Goal: Contribute content: Contribute content

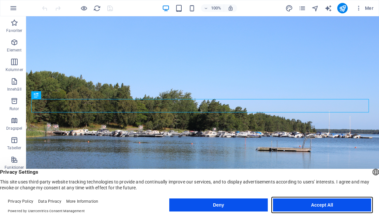
click at [313, 205] on button "Accept All" at bounding box center [322, 205] width 98 height 13
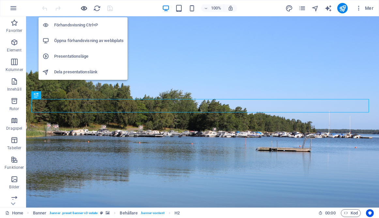
click at [85, 8] on icon "button" at bounding box center [84, 9] width 8 height 8
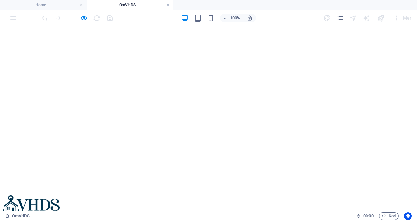
scroll to position [27, 0]
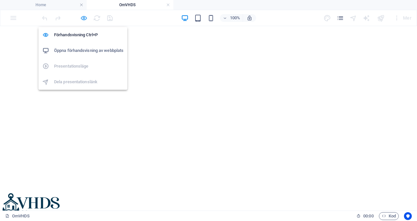
click at [82, 19] on icon "button" at bounding box center [84, 18] width 8 height 8
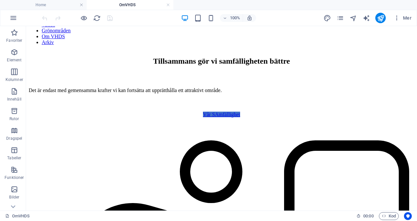
scroll to position [243, 0]
click at [13, 59] on p "Element" at bounding box center [14, 59] width 15 height 5
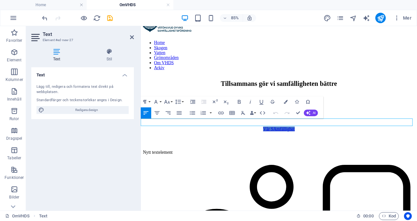
scroll to position [125, 0]
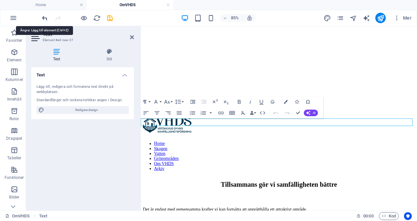
click at [46, 19] on icon "undo" at bounding box center [45, 18] width 8 height 8
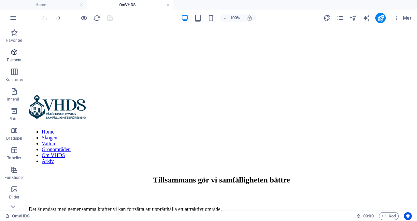
click at [14, 54] on icon "button" at bounding box center [14, 52] width 8 height 8
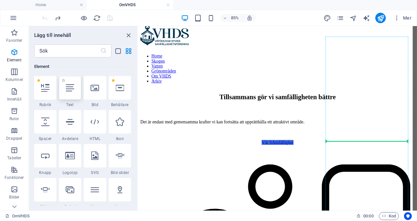
scroll to position [226, 0]
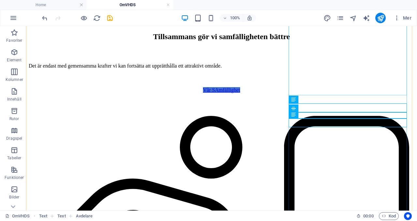
scroll to position [265, 0]
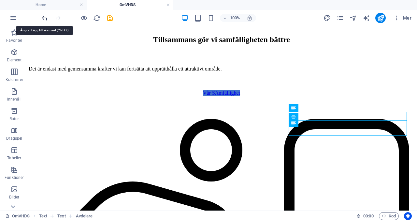
click at [44, 17] on icon "undo" at bounding box center [45, 18] width 8 height 8
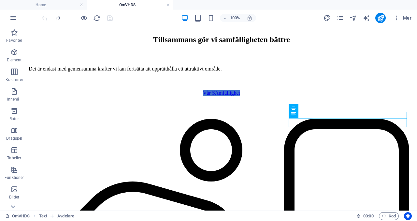
click at [44, 17] on div at bounding box center [77, 18] width 73 height 10
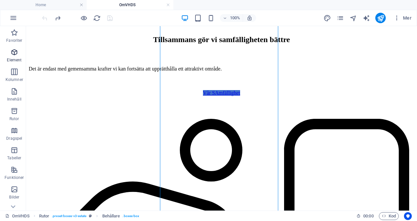
click at [12, 52] on icon "button" at bounding box center [14, 52] width 8 height 8
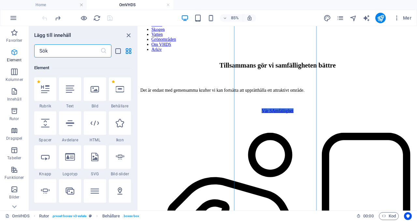
scroll to position [69, 0]
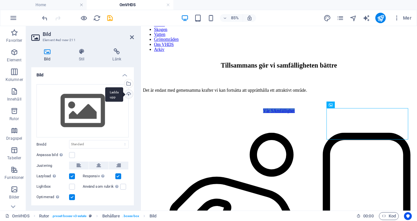
click at [129, 96] on div "Ladda upp" at bounding box center [128, 95] width 10 height 10
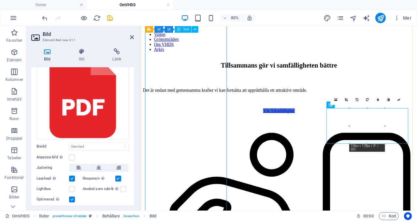
scroll to position [54, 0]
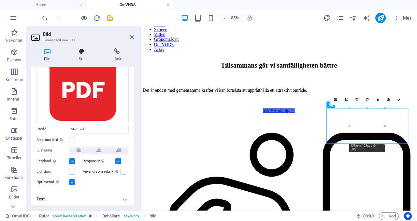
click at [83, 51] on icon at bounding box center [81, 51] width 31 height 7
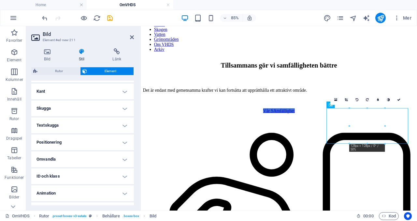
scroll to position [143, 0]
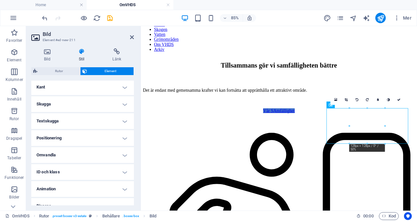
click at [128, 155] on h4 "Omvandla" at bounding box center [82, 155] width 103 height 16
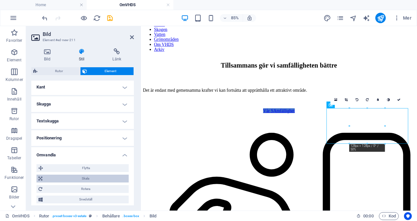
click at [107, 178] on span "Skala" at bounding box center [85, 178] width 83 height 8
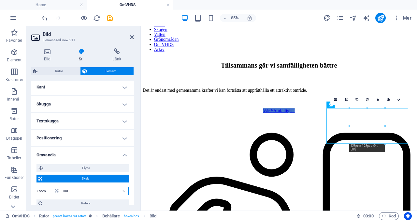
click at [88, 189] on input "100" at bounding box center [95, 191] width 68 height 8
type input "1"
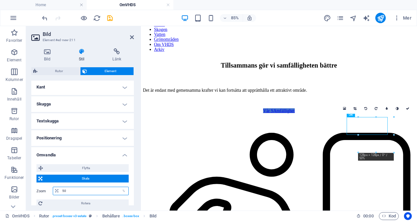
type input "5"
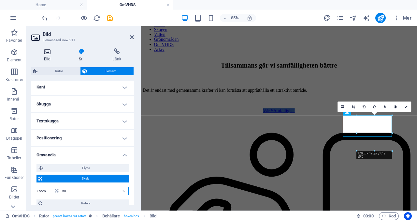
type input "60"
click at [46, 51] on icon at bounding box center [47, 51] width 32 height 7
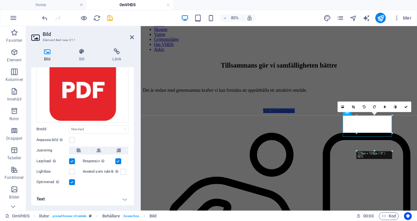
click at [123, 199] on h4 "Text" at bounding box center [82, 199] width 103 height 16
click at [123, 199] on h4 "Text" at bounding box center [82, 197] width 103 height 12
click at [78, 53] on icon at bounding box center [81, 51] width 31 height 7
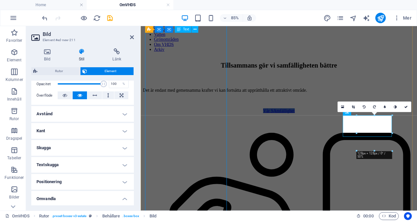
scroll to position [86, 0]
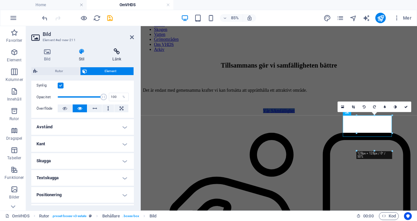
click at [119, 55] on h4 "Länk" at bounding box center [117, 55] width 34 height 14
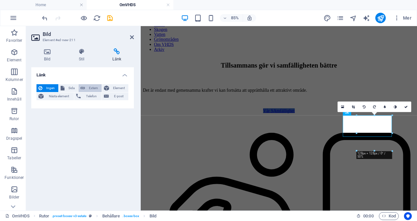
click at [93, 89] on span "Extern" at bounding box center [93, 88] width 13 height 8
select select "blank"
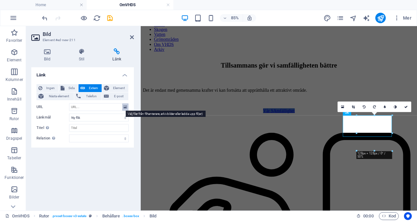
click at [125, 107] on icon at bounding box center [126, 106] width 4 height 7
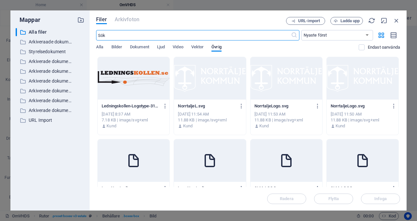
scroll to position [575, 0]
click at [379, 21] on icon "button" at bounding box center [396, 20] width 7 height 7
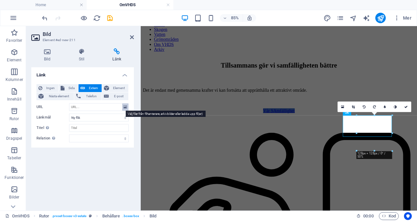
click at [127, 108] on icon at bounding box center [126, 106] width 4 height 7
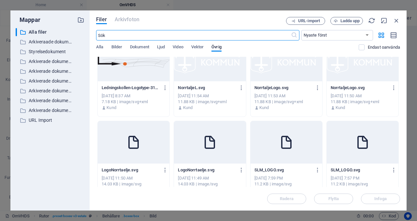
scroll to position [0, 0]
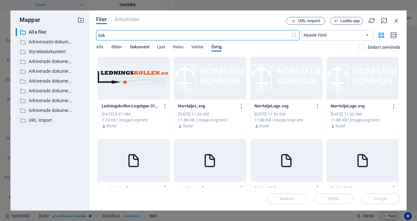
click at [139, 49] on span "Dokument" at bounding box center [139, 47] width 19 height 9
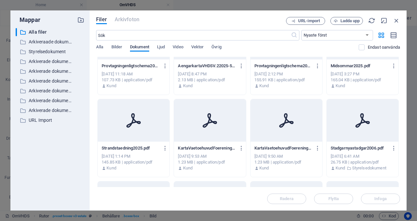
scroll to position [205, 0]
click at [349, 23] on span "Ladda upp" at bounding box center [351, 21] width 20 height 4
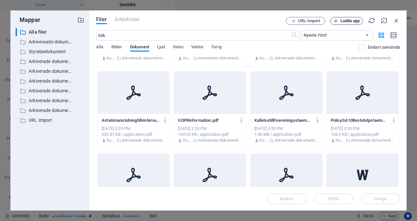
scroll to position [396, 0]
click at [221, 93] on div at bounding box center [210, 93] width 72 height 42
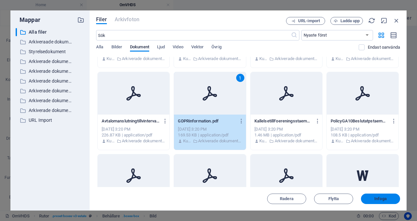
click at [379, 202] on button "Infoga" at bounding box center [380, 198] width 39 height 10
type input "[URL][DOMAIN_NAME]"
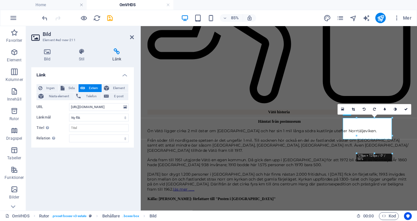
scroll to position [265, 0]
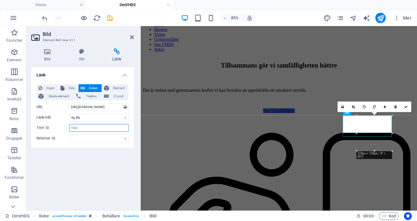
click at [112, 129] on input "Titel Ytterligare länkbeskrivning bör inte vara samma som länktext. Titeln visa…" at bounding box center [99, 128] width 60 height 8
click at [112, 130] on input "Titel Ytterligare länkbeskrivning bör inte vara samma som länktext. Titeln visa…" at bounding box center [99, 128] width 60 height 8
type input "GDPR"
click at [114, 165] on div "Länk Ingen Sida Extern Element Nästa element Telefon E-post Sida Home Arkiv OmV…" at bounding box center [82, 136] width 103 height 138
click at [134, 36] on aside "Bild Element #ed-new-211 Bild Stil Länk Bild Dra filer hit, klicka för att välj…" at bounding box center [83, 118] width 115 height 184
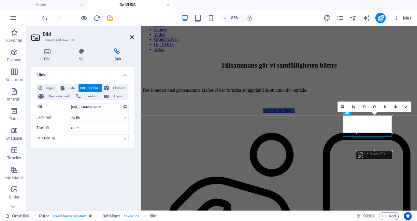
click at [132, 40] on link at bounding box center [132, 38] width 4 height 6
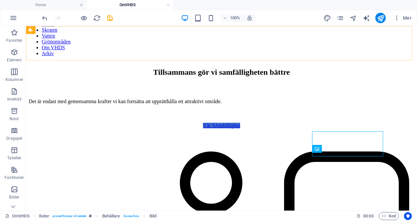
scroll to position [232, 0]
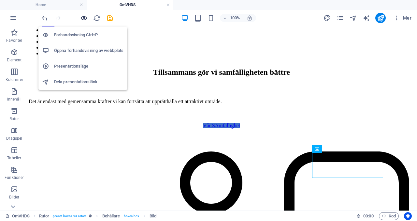
click at [83, 20] on icon "button" at bounding box center [84, 18] width 8 height 8
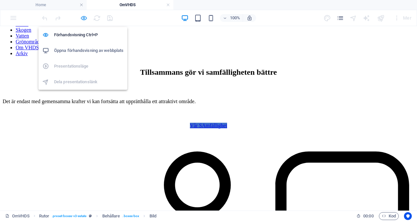
click at [82, 20] on icon "button" at bounding box center [84, 18] width 8 height 8
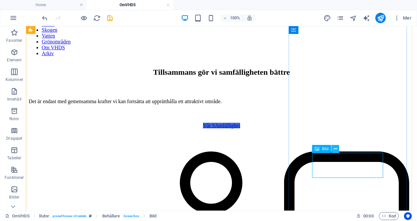
click at [337, 149] on icon at bounding box center [336, 148] width 4 height 7
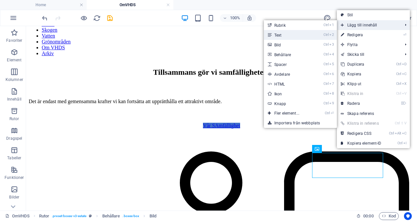
click at [313, 38] on li "Ctrl 2 Text" at bounding box center [300, 35] width 73 height 10
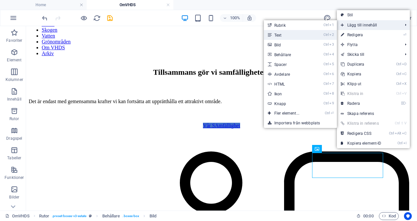
click at [285, 35] on link "Ctrl 2 Text" at bounding box center [288, 35] width 49 height 10
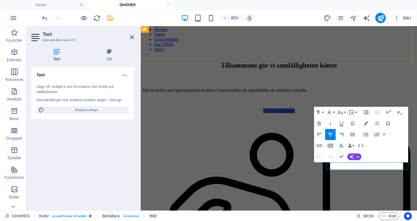
scroll to position [243, 0]
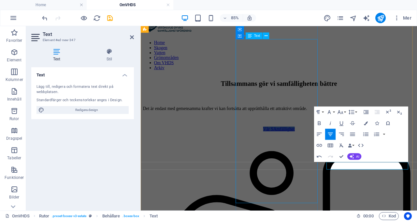
drag, startPoint x: 436, startPoint y: 189, endPoint x: 346, endPoint y: 189, distance: 89.7
click at [319, 123] on icon "button" at bounding box center [319, 123] width 3 height 4
click at [344, 113] on button "Font Size" at bounding box center [342, 112] width 10 height 11
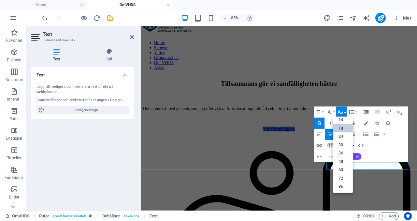
scroll to position [52, 0]
click at [344, 36] on div "Home Skogen Vatten Grönområden Om VHDS Arkiv" at bounding box center [303, 46] width 320 height 74
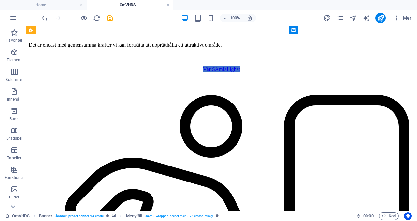
scroll to position [293, 0]
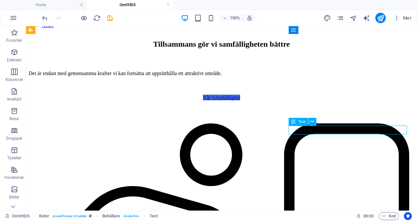
scroll to position [304, 0]
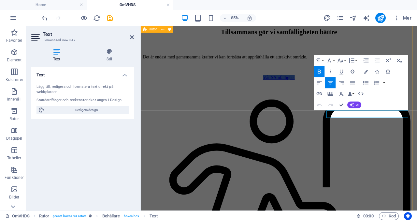
drag, startPoint x: 446, startPoint y: 131, endPoint x: 357, endPoint y: 129, distance: 88.7
click at [368, 70] on icon "button" at bounding box center [366, 72] width 4 height 4
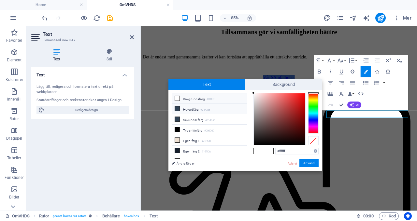
click at [231, 105] on li "Huvudfärg #314355" at bounding box center [209, 109] width 75 height 10
type input "#314355"
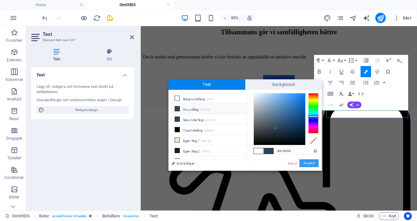
click at [314, 164] on button "Använd" at bounding box center [309, 163] width 19 height 8
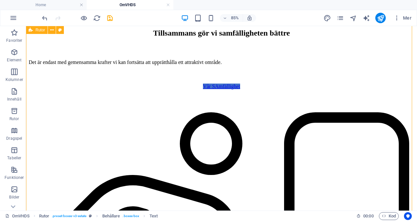
drag, startPoint x: 234, startPoint y: 183, endPoint x: 318, endPoint y: 159, distance: 87.1
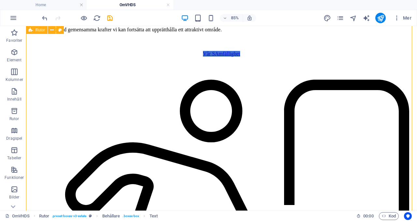
scroll to position [271, 0]
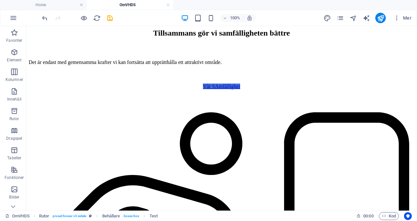
drag, startPoint x: 329, startPoint y: 169, endPoint x: 320, endPoint y: 135, distance: 35.4
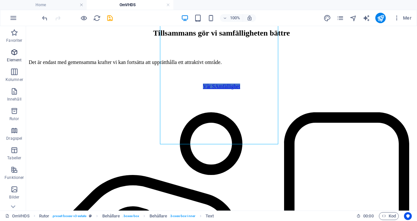
click at [10, 56] on span "Element" at bounding box center [14, 56] width 29 height 16
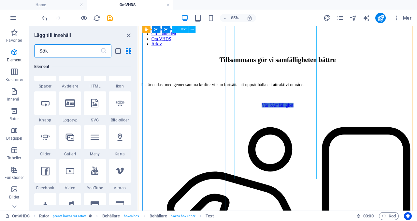
scroll to position [122, 0]
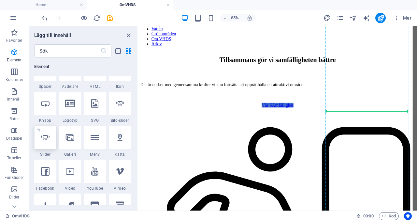
select select "ms"
select select "s"
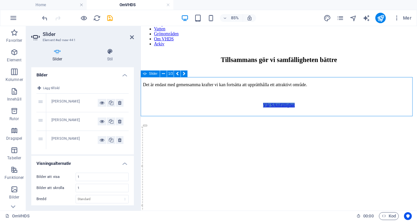
scroll to position [173, 0]
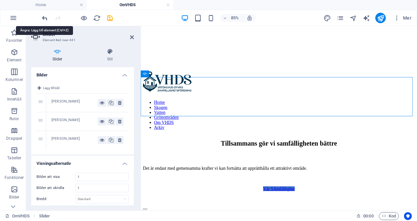
click at [45, 18] on icon "undo" at bounding box center [45, 18] width 8 height 8
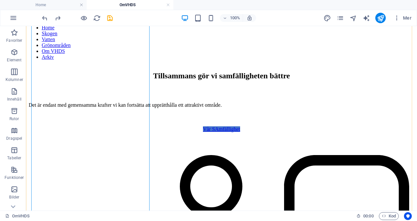
scroll to position [229, 0]
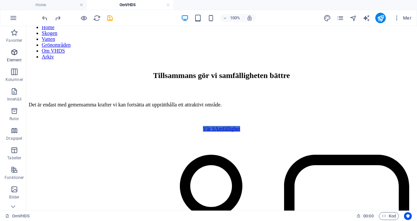
click at [14, 54] on icon "button" at bounding box center [14, 52] width 8 height 8
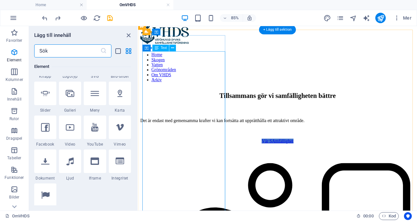
scroll to position [166, 0]
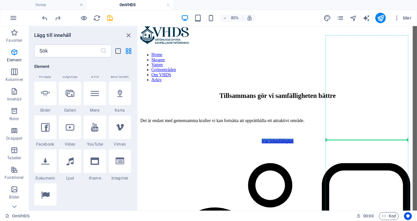
select select "ms"
select select "s"
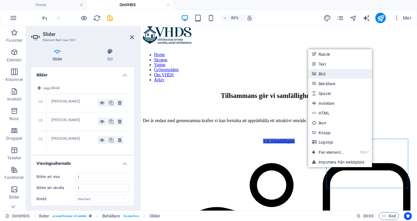
click at [327, 74] on link "Bild" at bounding box center [341, 74] width 64 height 10
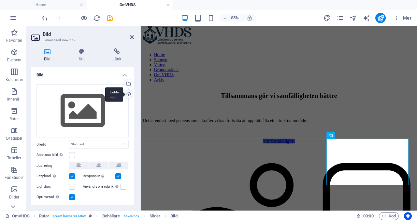
click at [127, 94] on div "Ladda upp" at bounding box center [128, 95] width 10 height 10
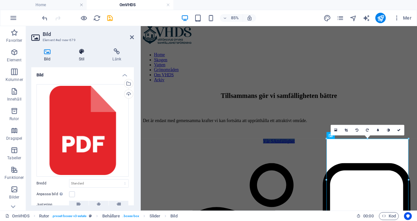
click at [76, 57] on h4 "Stil" at bounding box center [83, 55] width 34 height 14
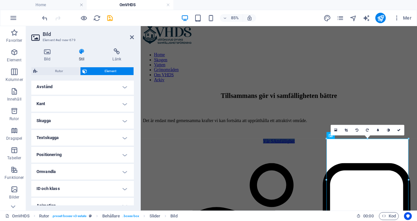
scroll to position [81, 0]
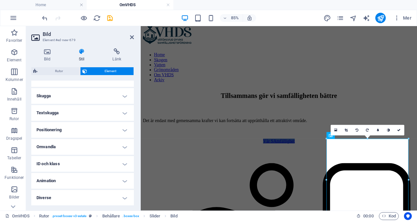
click at [79, 151] on h4 "Omvandla" at bounding box center [82, 147] width 103 height 16
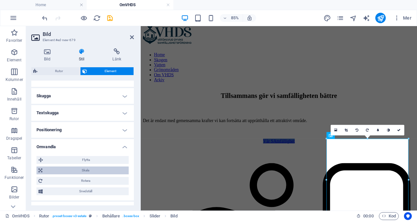
click at [83, 172] on span "Skala" at bounding box center [85, 170] width 83 height 8
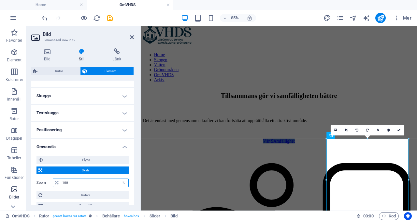
drag, startPoint x: 75, startPoint y: 184, endPoint x: 25, endPoint y: 185, distance: 50.6
click at [25, 185] on section "Favoriter Element Kolumner Innehåll Rutor Dragspel Tabeller Funktioner Bilder S…" at bounding box center [208, 118] width 417 height 184
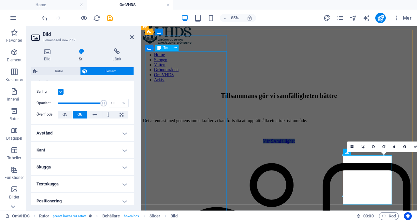
scroll to position [0, 0]
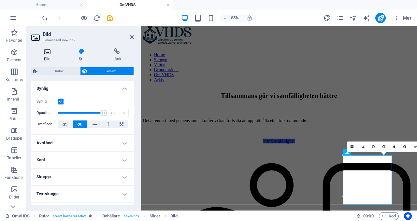
type input "60"
click at [44, 57] on h4 "Bild" at bounding box center [48, 55] width 35 height 14
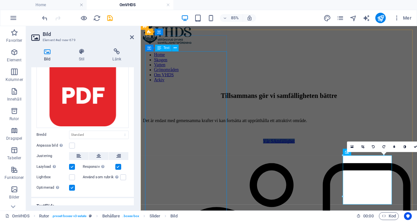
scroll to position [72, 0]
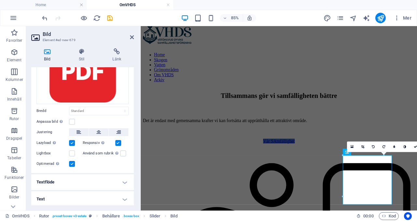
click at [120, 202] on h4 "Text" at bounding box center [82, 199] width 103 height 16
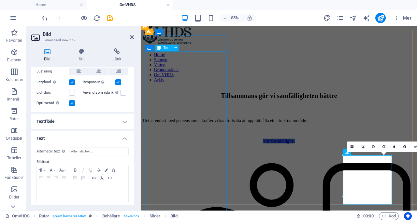
scroll to position [133, 0]
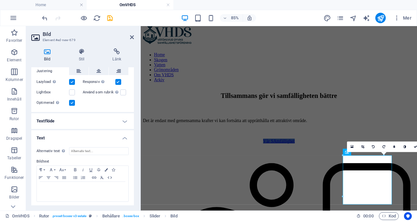
click at [122, 120] on h4 "Textflöde" at bounding box center [82, 121] width 103 height 16
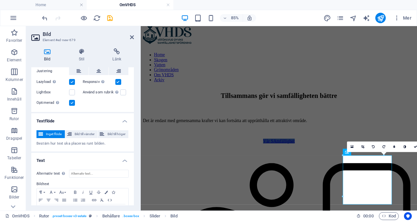
click at [49, 133] on span "Inget flöde" at bounding box center [54, 134] width 18 height 8
click at [69, 132] on icon at bounding box center [69, 134] width 5 height 8
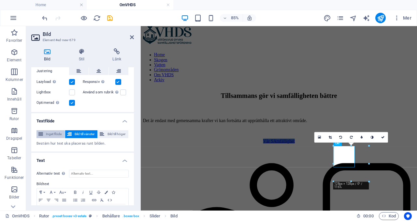
click at [50, 131] on span "Inget flöde" at bounding box center [54, 134] width 18 height 8
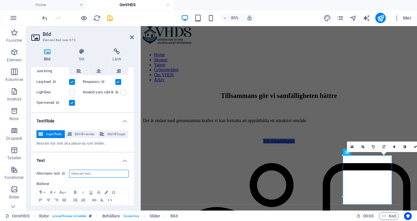
click at [109, 171] on input "Alternativ text Den alternativa texten används av enheter som inte kan visa bil…" at bounding box center [99, 174] width 60 height 8
type input "GDPR"
click at [111, 154] on h4 "Text" at bounding box center [82, 159] width 103 height 12
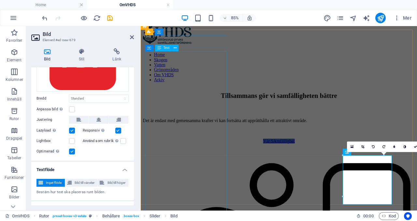
scroll to position [95, 0]
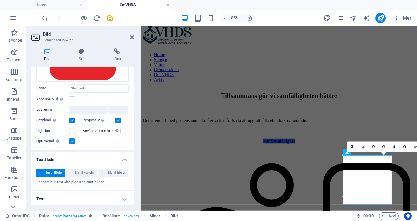
click at [123, 199] on h4 "Text" at bounding box center [82, 199] width 103 height 16
click at [72, 98] on label at bounding box center [72, 99] width 6 height 6
click at [0, 0] on input "Anpassa bild Anpassa bilden automatiskt att passa en bestämd bredd och höjd" at bounding box center [0, 0] width 0 height 0
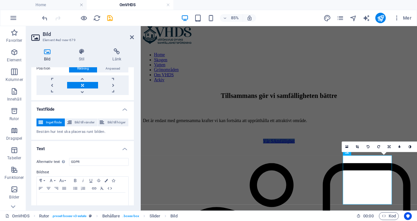
scroll to position [200, 0]
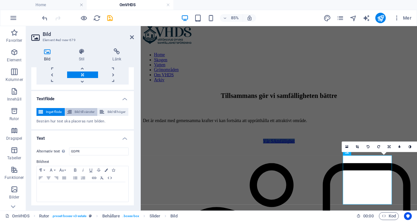
click at [83, 110] on span "Bild till vänster" at bounding box center [85, 112] width 22 height 8
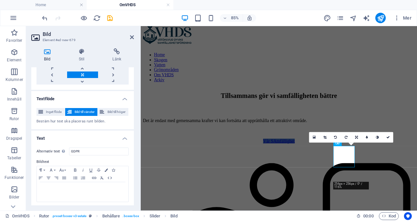
click at [83, 110] on span "Bild till vänster" at bounding box center [85, 112] width 22 height 8
click at [53, 109] on span "Inget flöde" at bounding box center [54, 112] width 18 height 8
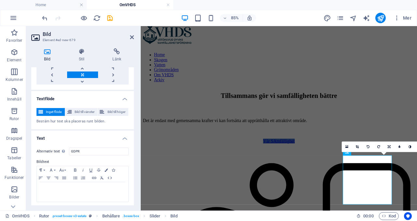
click at [41, 160] on label "Bildtext" at bounding box center [83, 162] width 92 height 8
click at [52, 169] on icon "button" at bounding box center [51, 169] width 3 height 3
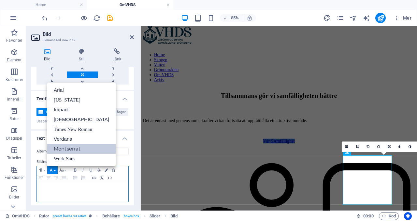
click at [65, 149] on link "Montserrat" at bounding box center [81, 149] width 68 height 10
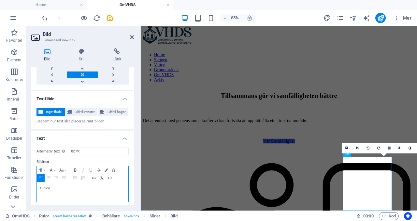
click at [74, 168] on icon "button" at bounding box center [75, 169] width 2 height 3
drag, startPoint x: 54, startPoint y: 186, endPoint x: 10, endPoint y: 190, distance: 44.2
click at [11, 190] on section "Favoriter Element Kolumner Innehåll Rutor Dragspel Tabeller Funktioner Bilder S…" at bounding box center [208, 118] width 417 height 184
click at [74, 168] on icon "button" at bounding box center [75, 169] width 2 height 3
click at [62, 169] on icon "button" at bounding box center [62, 169] width 8 height 5
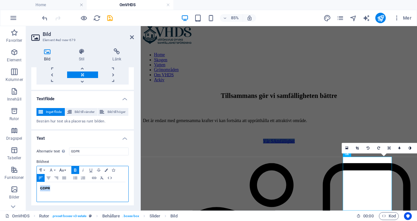
scroll to position [27, 0]
click at [70, 114] on link "18" at bounding box center [69, 116] width 23 height 10
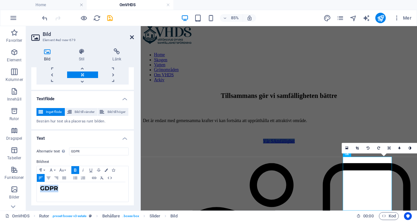
click at [132, 37] on icon at bounding box center [132, 37] width 4 height 5
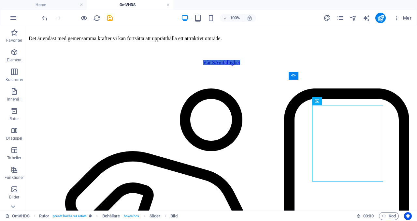
scroll to position [295, 0]
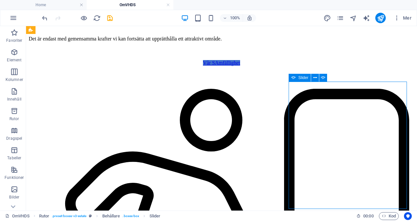
select select "ms"
select select "s"
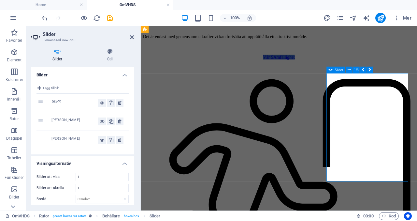
scroll to position [327, 0]
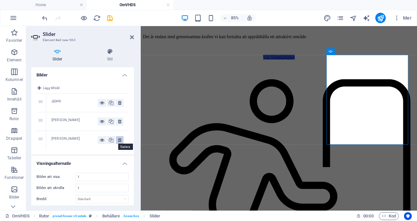
click at [119, 138] on icon at bounding box center [120, 140] width 4 height 8
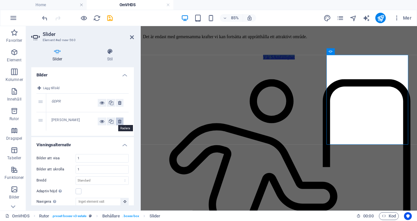
click at [120, 121] on icon at bounding box center [120, 121] width 4 height 8
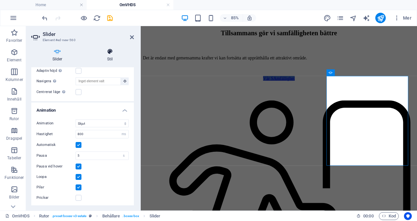
scroll to position [283, 0]
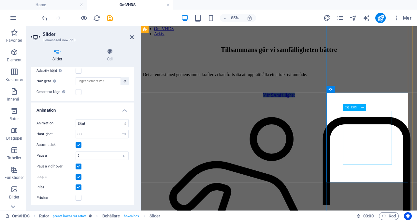
click at [351, 109] on div "Bild" at bounding box center [351, 107] width 16 height 7
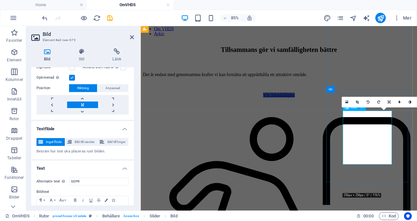
scroll to position [200, 0]
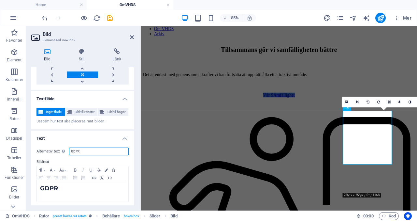
drag, startPoint x: 94, startPoint y: 150, endPoint x: 29, endPoint y: 146, distance: 65.0
click at [31, 146] on div "Bild Stil Länk Bild Dra filer hit, klicka för att välja filer eller välj filer …" at bounding box center [82, 126] width 113 height 167
click at [49, 156] on div "Alternativ text Den alternativa texten används av enheter som inte kan visa bil…" at bounding box center [82, 174] width 103 height 65
click at [85, 109] on span "Bild till vänster" at bounding box center [85, 112] width 22 height 8
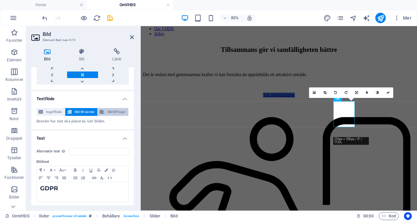
click at [118, 112] on span "Bild till höger" at bounding box center [116, 112] width 20 height 8
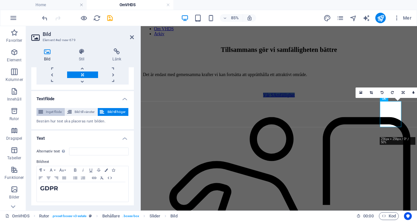
click at [52, 109] on span "Inget flöde" at bounding box center [54, 112] width 18 height 8
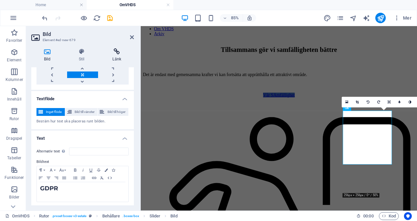
click at [117, 53] on icon at bounding box center [117, 51] width 34 height 7
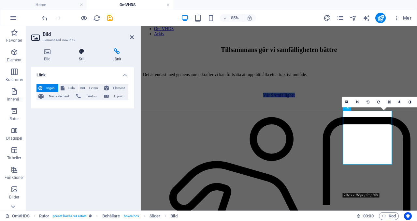
click at [80, 51] on icon at bounding box center [81, 51] width 31 height 7
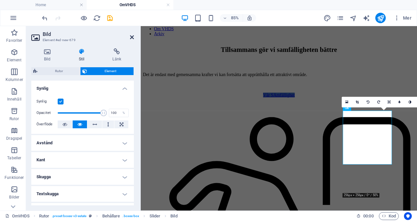
click at [134, 36] on icon at bounding box center [132, 37] width 4 height 5
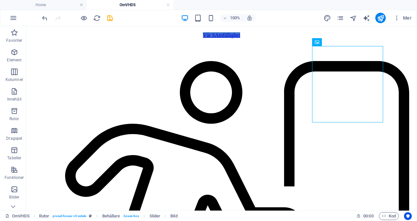
scroll to position [307, 0]
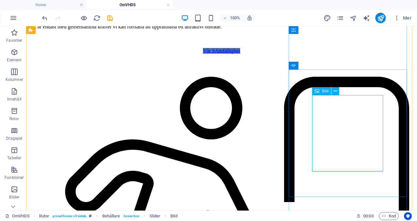
click at [322, 91] on span "Bild" at bounding box center [325, 91] width 7 height 4
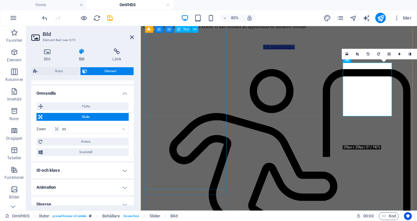
scroll to position [141, 0]
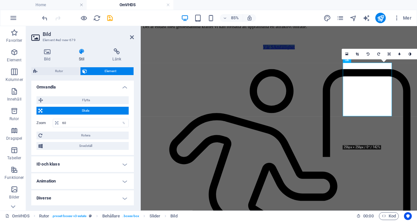
click at [83, 53] on icon at bounding box center [81, 51] width 31 height 7
click at [84, 54] on icon at bounding box center [81, 51] width 31 height 7
click at [86, 49] on icon at bounding box center [81, 51] width 31 height 7
click at [41, 54] on icon at bounding box center [47, 51] width 32 height 7
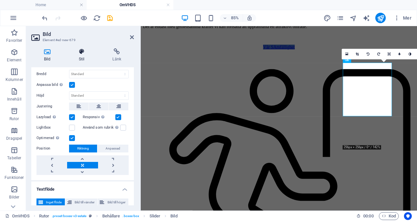
scroll to position [96, 0]
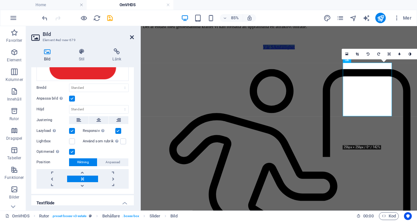
click at [134, 35] on icon at bounding box center [132, 37] width 4 height 5
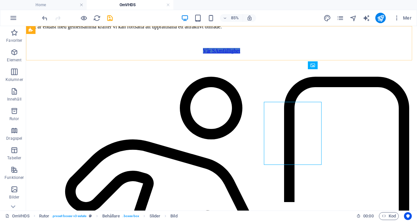
scroll to position [307, 0]
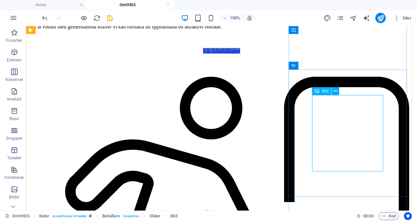
click at [323, 91] on span "Bild" at bounding box center [325, 91] width 7 height 4
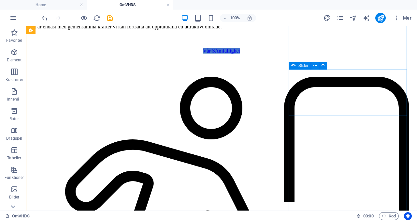
click at [302, 66] on span "Slider" at bounding box center [304, 66] width 10 height 4
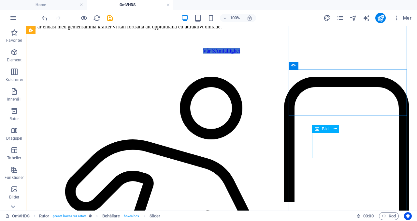
click at [323, 128] on span "Bild" at bounding box center [325, 129] width 7 height 4
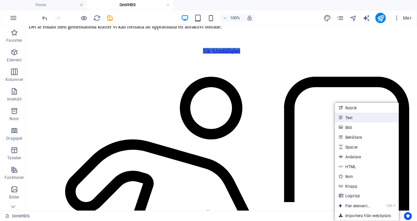
click at [350, 118] on link "Text" at bounding box center [367, 118] width 64 height 10
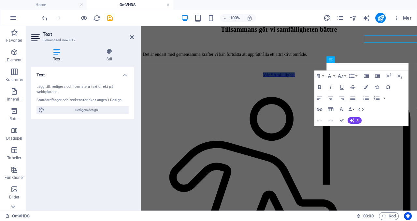
scroll to position [318, 0]
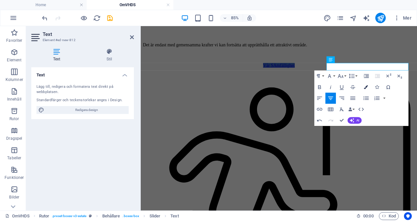
click at [370, 85] on button "Colors" at bounding box center [366, 87] width 10 height 11
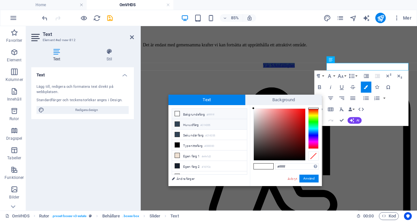
click at [226, 123] on li "Huvudfärg #314355" at bounding box center [209, 124] width 75 height 10
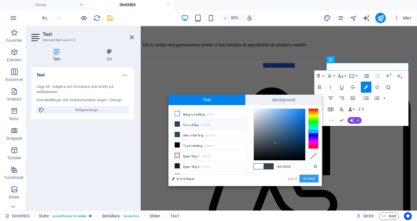
click at [311, 177] on button "Använd" at bounding box center [309, 178] width 19 height 8
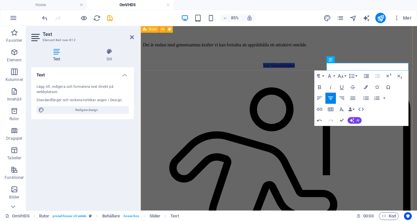
drag, startPoint x: 438, startPoint y: 74, endPoint x: 461, endPoint y: 98, distance: 33.0
click at [319, 86] on icon "button" at bounding box center [319, 87] width 3 height 4
click at [344, 77] on button "Font Size" at bounding box center [342, 75] width 10 height 11
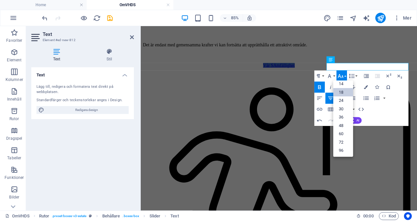
scroll to position [52, 0]
click at [348, 92] on link "18" at bounding box center [343, 92] width 20 height 8
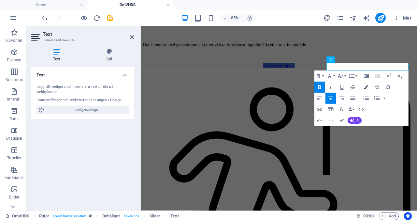
click at [367, 84] on button "Colors" at bounding box center [366, 87] width 10 height 11
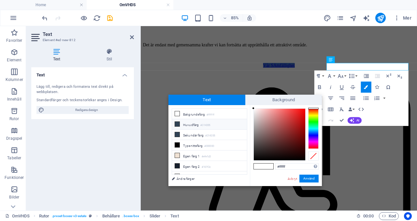
click at [234, 123] on li "Huvudfärg #314355" at bounding box center [209, 124] width 75 height 10
type input "#314355"
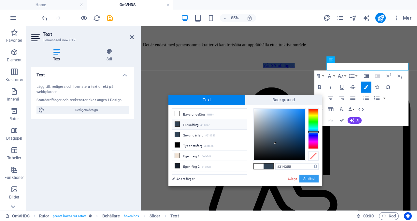
click at [314, 177] on button "Använd" at bounding box center [309, 178] width 19 height 8
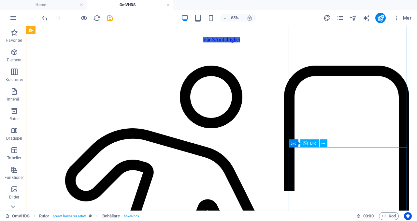
scroll to position [285, 0]
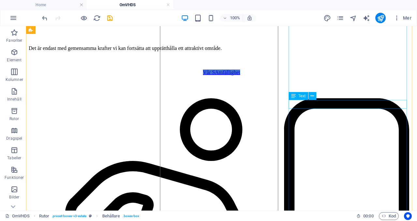
click at [303, 96] on span "Text" at bounding box center [302, 96] width 7 height 4
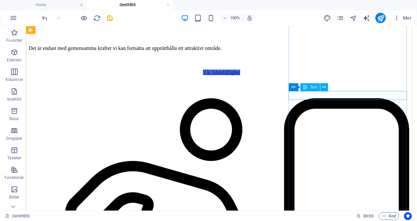
click at [311, 87] on span "Text" at bounding box center [313, 87] width 7 height 4
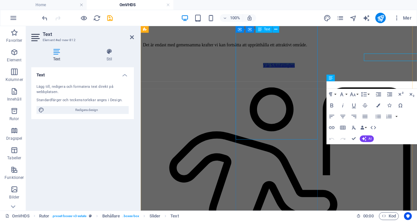
scroll to position [296, 0]
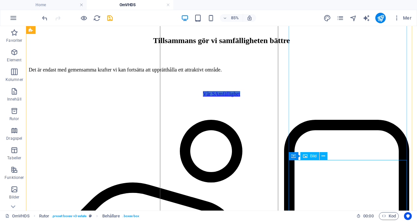
scroll to position [264, 0]
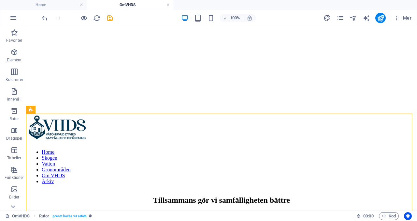
scroll to position [265, 0]
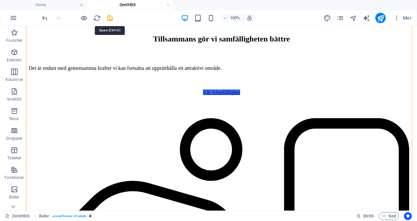
click at [111, 17] on icon "save" at bounding box center [110, 18] width 8 height 8
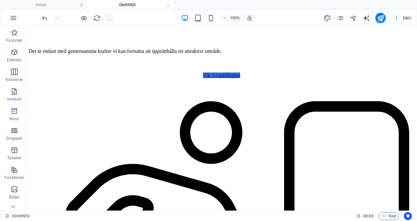
scroll to position [287, 0]
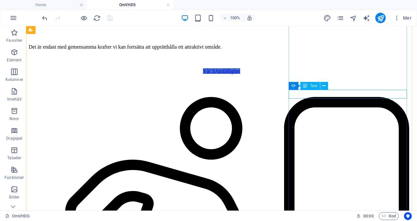
click at [313, 85] on span "Text" at bounding box center [313, 86] width 7 height 4
click at [324, 87] on icon at bounding box center [325, 86] width 4 height 7
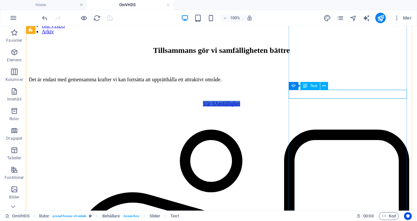
scroll to position [298, 0]
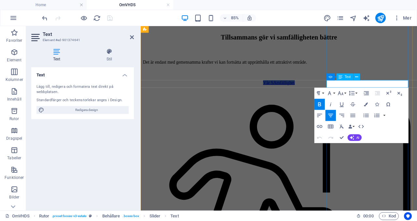
drag, startPoint x: 432, startPoint y: 94, endPoint x: 376, endPoint y: 97, distance: 56.8
click at [321, 125] on icon "button" at bounding box center [320, 126] width 6 height 3
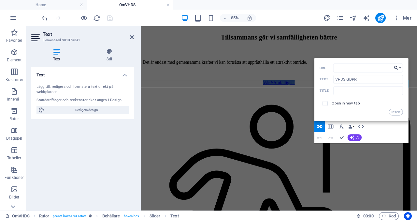
click at [379, 66] on button "Choose Link" at bounding box center [398, 68] width 10 height 9
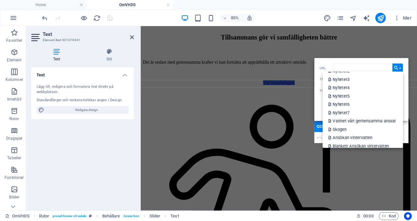
scroll to position [91, 0]
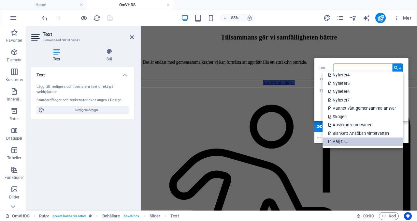
click at [343, 143] on p "Välj fil..." at bounding box center [339, 142] width 21 height 8
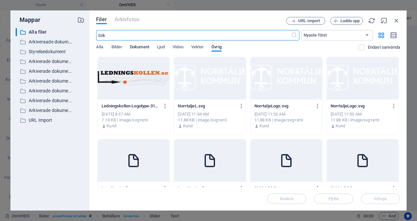
click at [135, 48] on span "Dokument" at bounding box center [139, 47] width 19 height 9
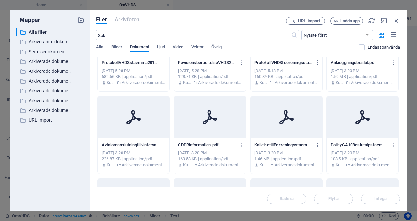
scroll to position [373, 0]
click at [218, 125] on div at bounding box center [210, 116] width 72 height 42
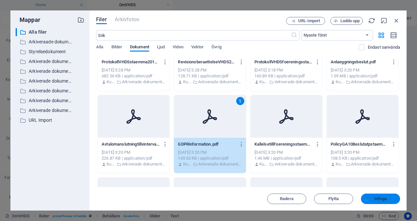
click at [379, 199] on span "Infoga" at bounding box center [381, 199] width 34 height 4
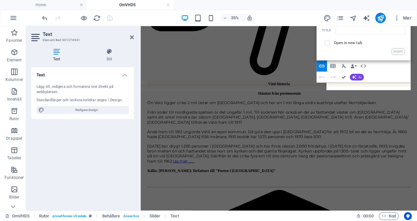
scroll to position [298, 0]
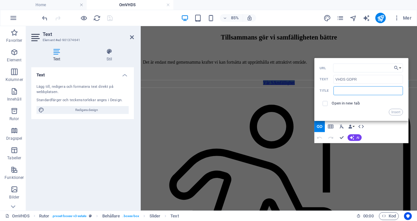
click at [372, 91] on input "text" at bounding box center [368, 90] width 69 height 9
type input "GDPR"
click at [379, 112] on button "Insert" at bounding box center [396, 112] width 14 height 7
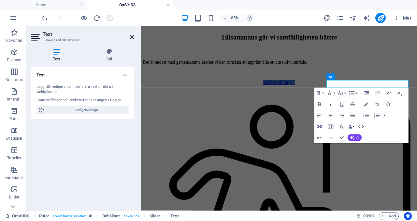
click at [132, 36] on icon at bounding box center [132, 37] width 4 height 5
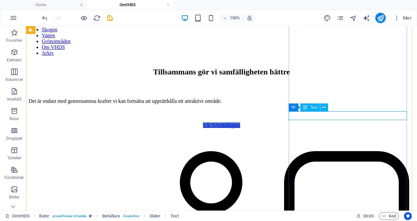
scroll to position [276, 0]
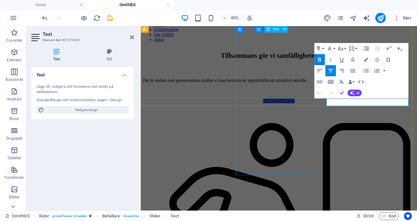
drag, startPoint x: 454, startPoint y: 116, endPoint x: 337, endPoint y: 123, distance: 117.3
click at [365, 60] on icon "button" at bounding box center [367, 60] width 4 height 4
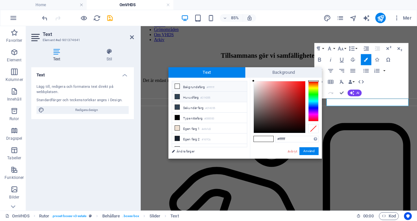
click at [232, 95] on li "Huvudfärg #314355" at bounding box center [209, 97] width 75 height 10
type input "#314355"
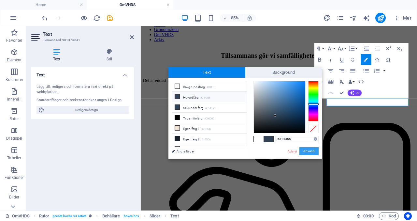
click at [311, 148] on button "Använd" at bounding box center [309, 151] width 19 height 8
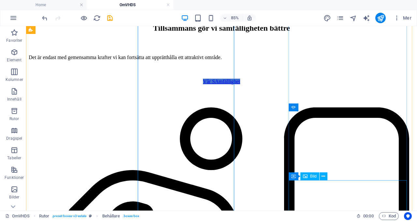
scroll to position [244, 0]
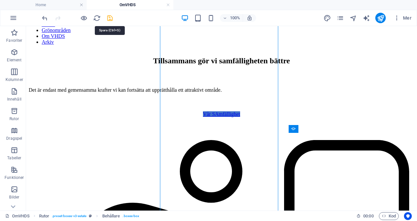
click at [109, 19] on icon "save" at bounding box center [110, 18] width 8 height 8
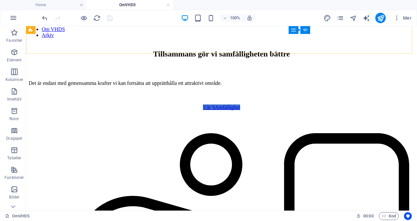
scroll to position [250, 0]
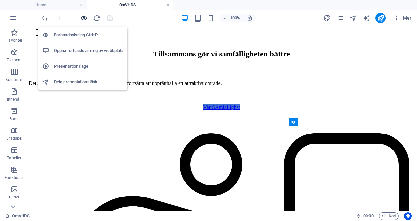
click at [82, 18] on icon "button" at bounding box center [84, 18] width 8 height 8
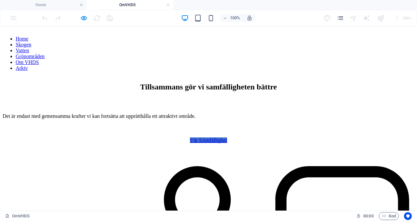
scroll to position [217, 0]
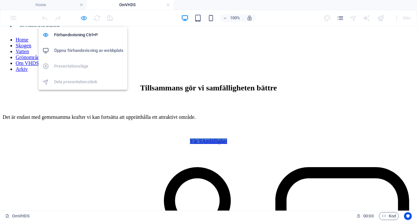
click at [82, 20] on icon "button" at bounding box center [84, 18] width 8 height 8
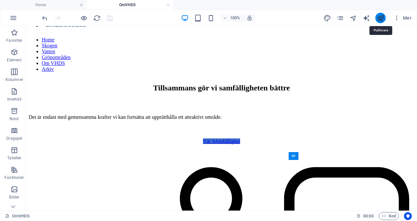
click at [379, 20] on icon "publish" at bounding box center [381, 18] width 8 height 8
